Goal: Use online tool/utility: Use online tool/utility

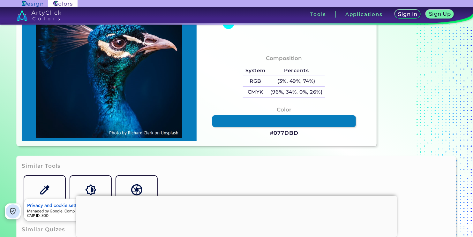
scroll to position [96, 0]
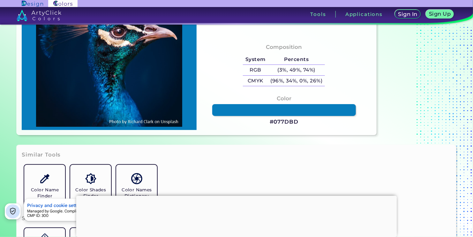
type input "#087fb5"
type input "#087FB5"
type input "#0070a3"
type input "#0070A3"
type input "#017cb3"
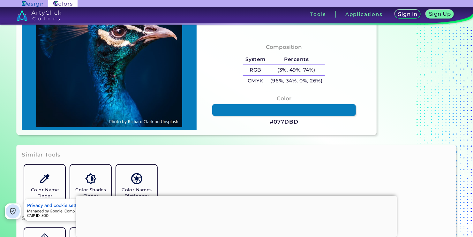
type input "#017CB3"
type input "#007fb2"
type input "#007FB2"
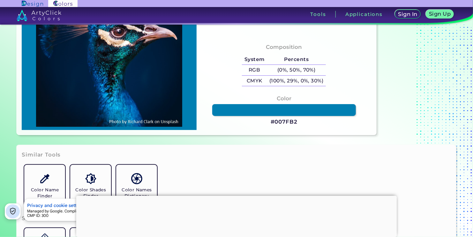
type input "#088ec0"
type input "#088EC0"
type input "#006996"
type input "#0180a9"
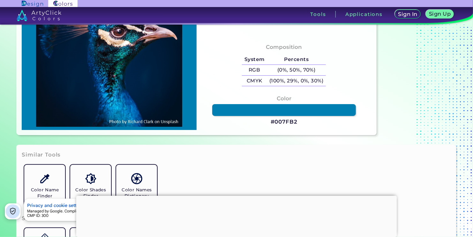
type input "#0180A9"
type input "#0079aa"
type input "#0079AA"
type input "#005e98"
type input "#005E98"
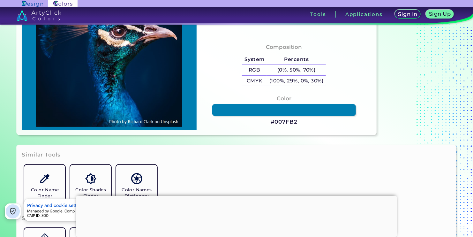
type input "#0076ad"
type input "#[DATE]"
type input "#0383ba"
type input "#0383BA"
type input "#05447a"
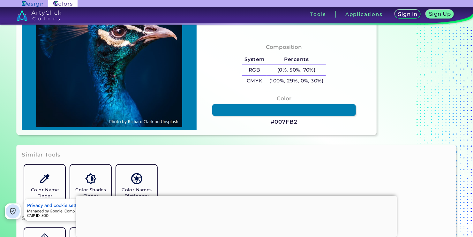
type input "#05447A"
type input "#204574"
type input "#031530"
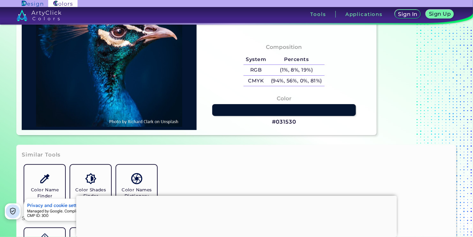
type input "#9094a2"
type input "#9094A2"
type input "#446578"
type input "#0c2339"
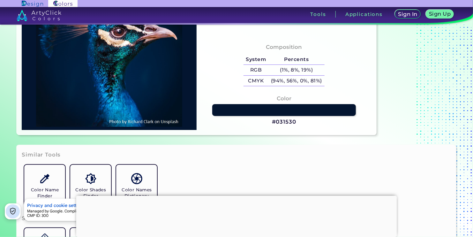
type input "#0C2339"
type input "#00132e"
type input "#00132E"
type input "#020f1d"
type input "#020F1D"
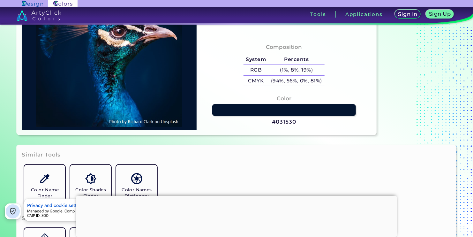
type input "#001120"
type input "#001220"
type input "#011019"
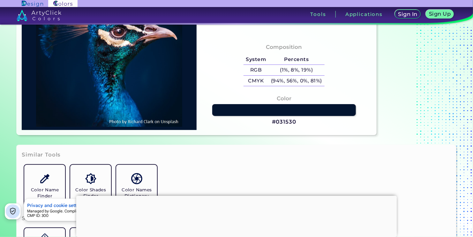
type input "#011019"
type input "#00101f"
type input "#00101F"
type input "#000000"
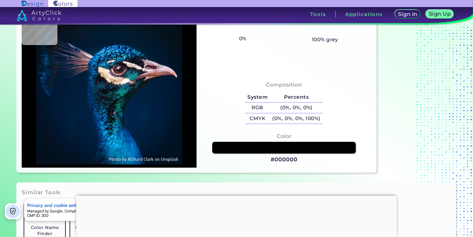
scroll to position [0, 0]
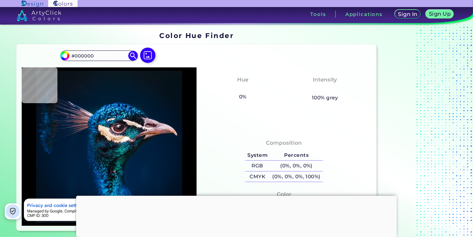
type input "#01172e"
type input "#01172E"
type input "#01172f"
type input "#01172F"
type input "#001830"
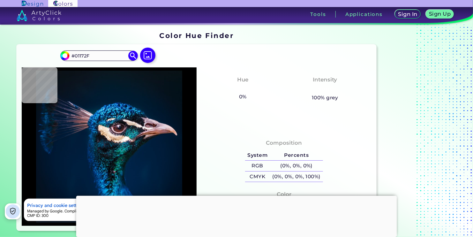
type input "#001830"
type input "#001832"
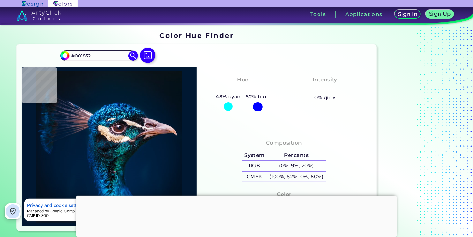
type input "#001932"
type input "#021631"
type input "#ad7070"
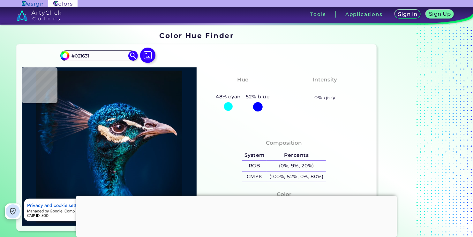
type input "#AD7070"
type input "#c89088"
type input "#C89088"
type input "#e6c9d6"
type input "#E6C9D6"
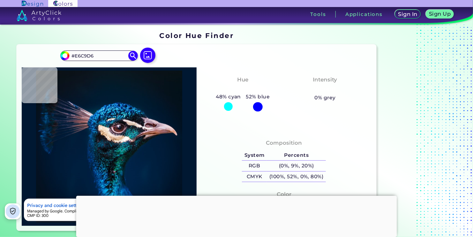
type input "#9f7077"
type input "#9F7077"
type input "#e2d4e5"
type input "#E2D4E5"
type input "#032f56"
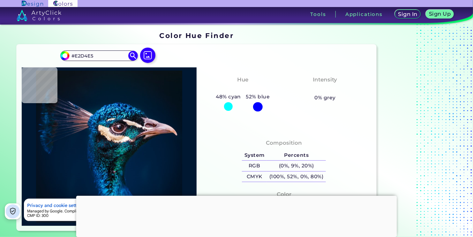
type input "#032F56"
type input "#093f64"
type input "#093F64"
type input "#002a54"
type input "#002A54"
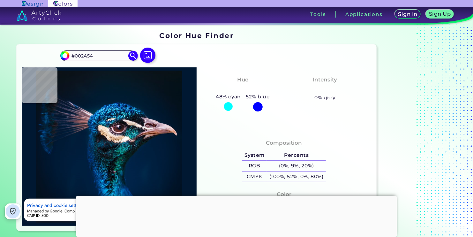
type input "#001e36"
type input "#001E36"
type input "#001c31"
type input "#001C31"
type input "#001c32"
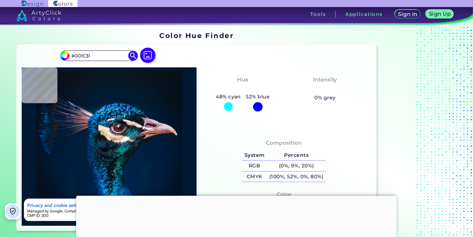
type input "#001C32"
type input "#001b30"
type input "#001B30"
type input "#001a2e"
type input "#001A2E"
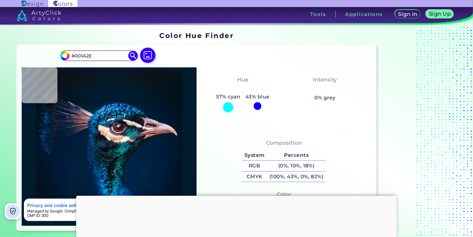
type input "#04192a"
type input "#04192A"
type input "#051826"
type input "#061726"
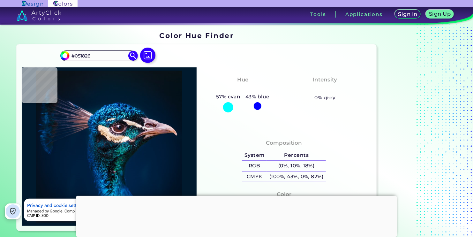
type input "#061726"
type input "#091626"
type input "#091723"
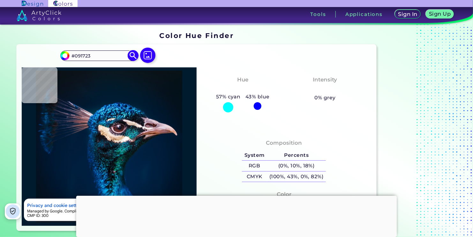
type input "#071822"
type input "#0a1720"
type input "#0A1720"
type input "#0a171f"
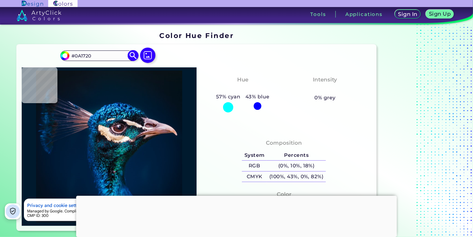
type input "#0A171F"
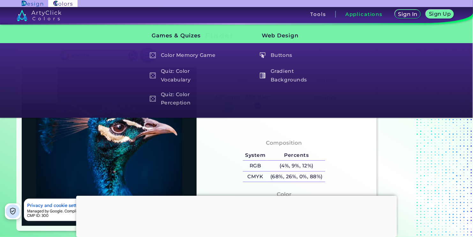
click at [348, 31] on div "Games & Quizes Color Memory Game Quiz: Color Vocabulary Quiz: Color Perception …" at bounding box center [236, 70] width 458 height 90
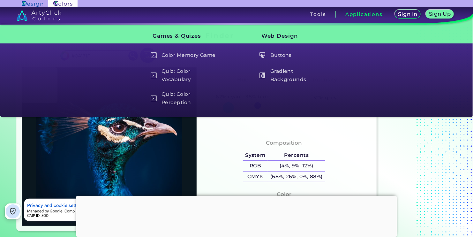
type input "#000000"
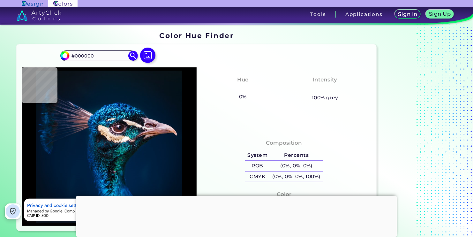
type input "#011327"
type input "#001932"
type input "#001b36"
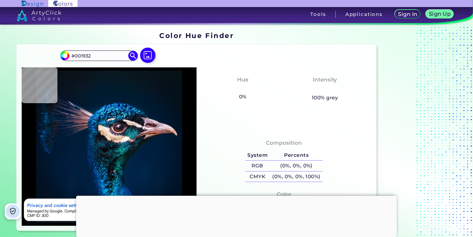
type input "#001B36"
type input "#030002"
type input "#c5b9bf"
type input "#C5B9BF"
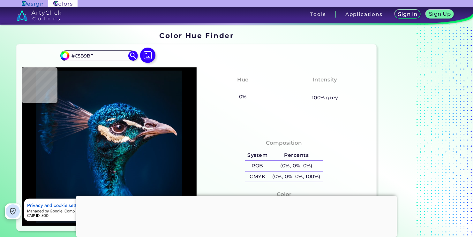
type input "#3bb9ee"
type input "#3BB9EE"
type input "#011b32"
type input "#011B32"
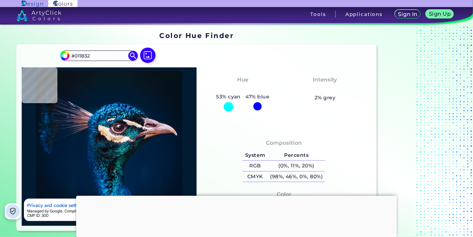
type input "#001b30"
type input "#001B30"
type input "#01192e"
type input "#01192E"
type input "#011a2e"
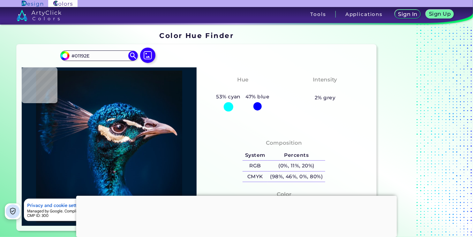
type input "#011A2E"
type input "#031a2c"
type input "#031A2C"
type input "#04192a"
type input "#04192A"
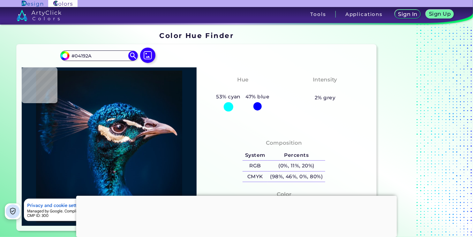
type input "#031a2a"
type input "#031A2A"
type input "#031a28"
type input "#031A28"
type input "#051b28"
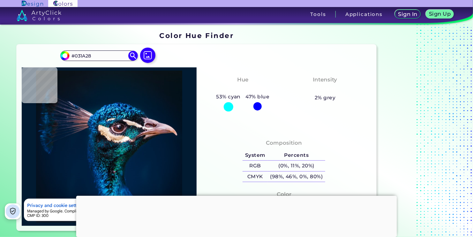
type input "#051B28"
type input "#071923"
type input "#081923"
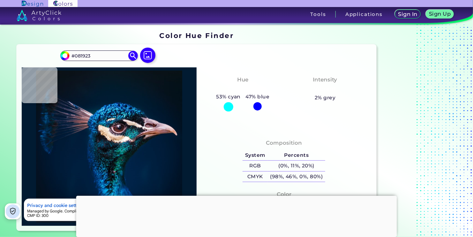
type input "#081921"
type input "#09181f"
type input "#09181F"
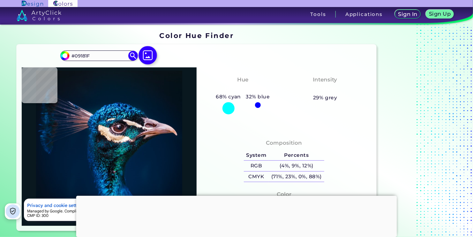
click at [151, 57] on img at bounding box center [147, 55] width 18 height 18
click at [0, 0] on input "file" at bounding box center [0, 0] width 0 height 0
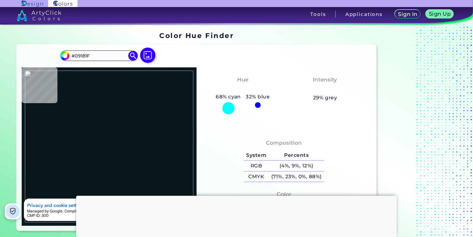
type input "#000000"
type input "#51464d"
type input "#51464D"
type input "#c2bfc0"
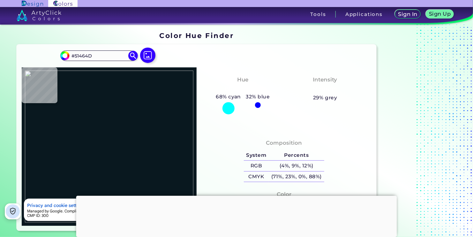
type input "#C2BFC0"
type input "#191516"
type input "#c1b5be"
type input "#C1B5BE"
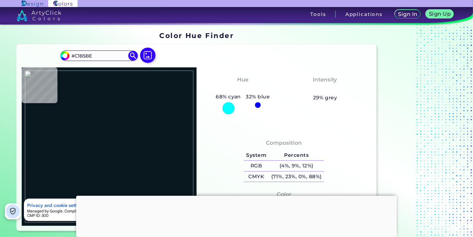
type input "#c0b6bd"
type input "#C0B6BD"
type input "#67424f"
type input "#67424F"
type input "#77465b"
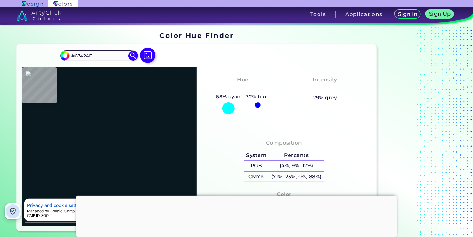
type input "#77465B"
type input "#9d6777"
type input "#9D6777"
type input "#925a67"
type input "#925A67"
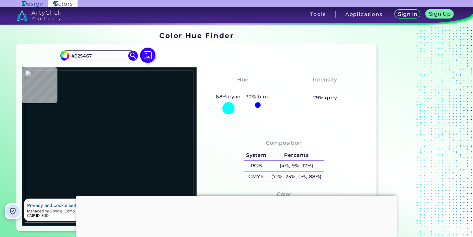
type input "#9e6870"
type input "#9E6870"
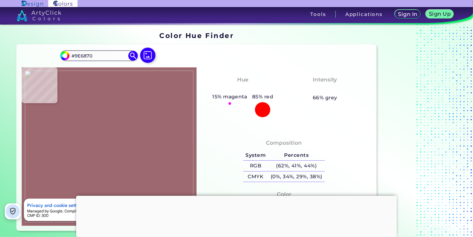
type input "#c392a7"
type input "#C392A7"
type input "#d08ba9"
type input "#D08BA9"
type input "#c07c9d"
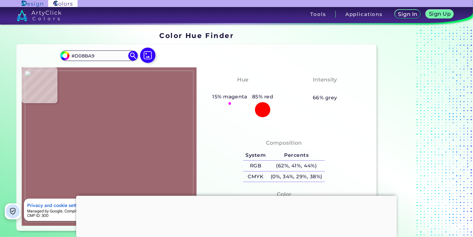
type input "#C07C9D"
type input "#d09bb1"
type input "#D09BB1"
type input "#cd89aa"
type input "#CD89AA"
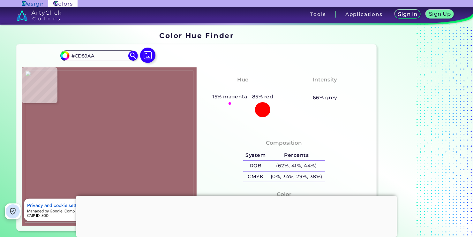
type input "#c999af"
type input "#C999AF"
type input "#7f435d"
type input "#7F435D"
type input "#221821"
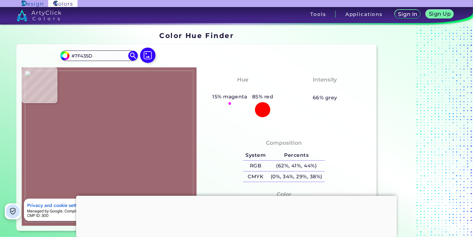
type input "#221821"
type input "#1f1d1f"
type input "#1F1D1F"
type input "#161616"
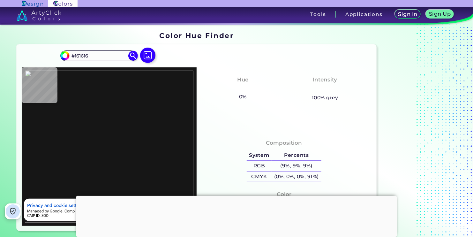
type input "#77795d"
type input "#77795D"
type input "#21221f"
type input "#21221F"
type input "#21171d"
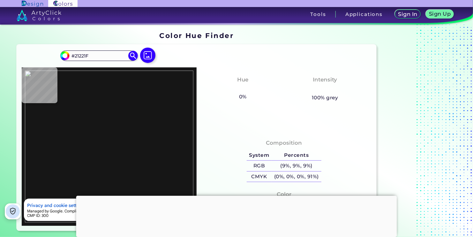
type input "#21171D"
type input "#1d1a2d"
type input "#1D1A2D"
type input "#4a7fab"
type input "#4A7FAB"
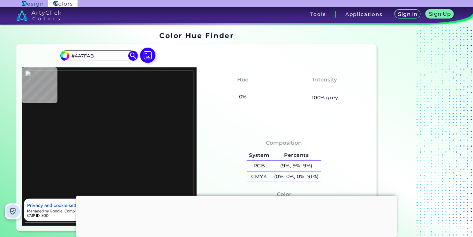
type input "#233565"
type input "#2a365e"
type input "#2A365E"
type input "#afadb2"
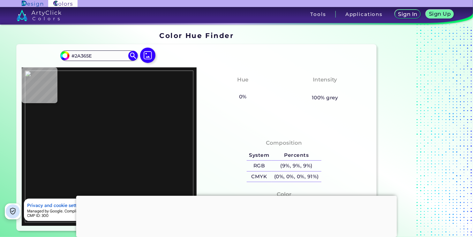
type input "#AFADB2"
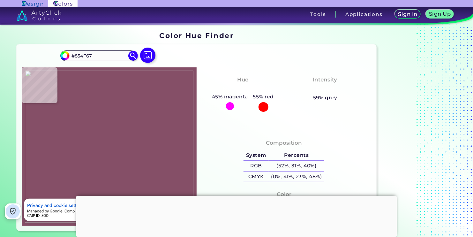
click at [93, 129] on img at bounding box center [109, 146] width 168 height 152
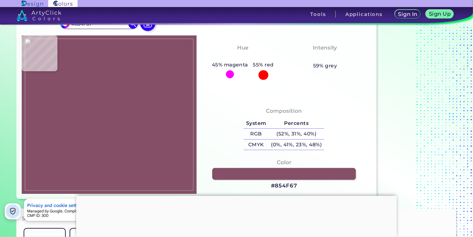
click at [69, 117] on img at bounding box center [109, 115] width 168 height 152
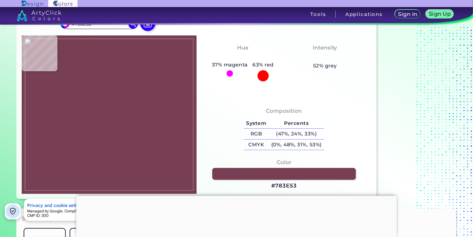
click at [69, 118] on img at bounding box center [109, 115] width 168 height 152
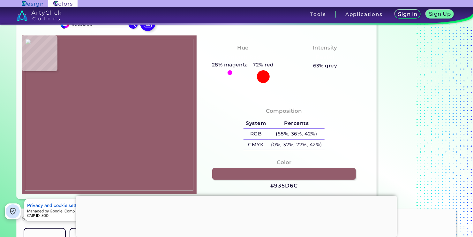
click at [70, 120] on img at bounding box center [109, 115] width 168 height 152
click at [123, 94] on img at bounding box center [109, 115] width 168 height 152
click at [118, 92] on img at bounding box center [109, 115] width 168 height 152
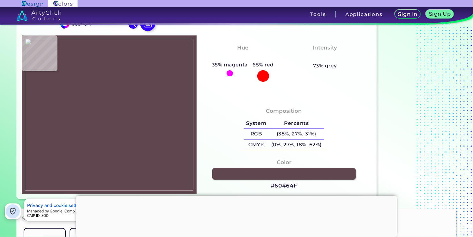
click at [123, 94] on img at bounding box center [109, 115] width 168 height 152
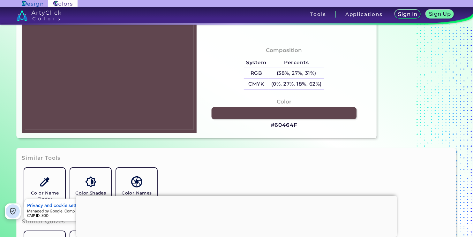
scroll to position [96, 0]
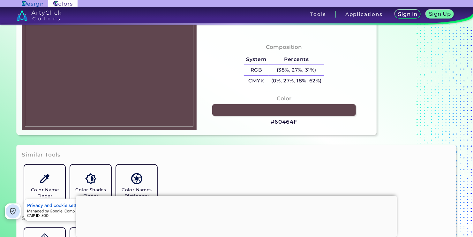
click at [276, 121] on h3 "#60464F" at bounding box center [283, 122] width 27 height 8
